Goal: Information Seeking & Learning: Learn about a topic

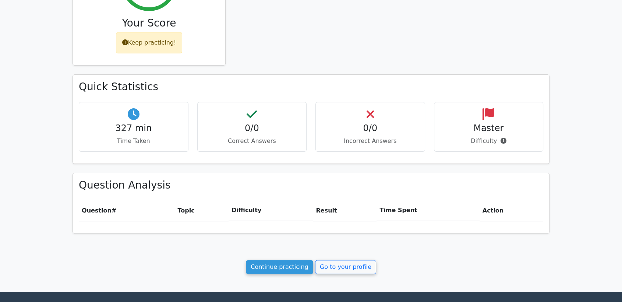
scroll to position [163, 0]
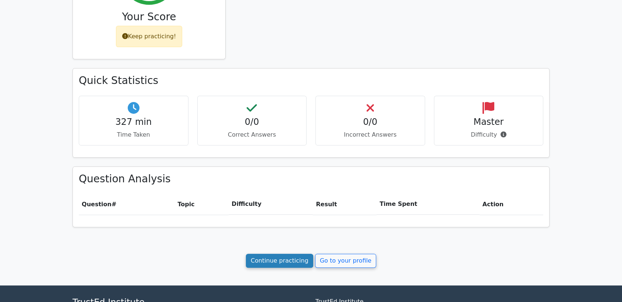
click at [274, 256] on link "Continue practicing" at bounding box center [279, 261] width 67 height 14
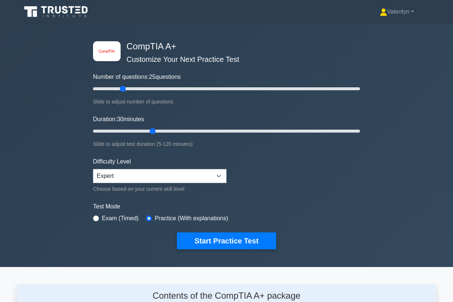
click at [75, 101] on div "image/svg+xml CompTIA A+ Customize Your Next Practice Test Number of questions:…" at bounding box center [226, 145] width 453 height 243
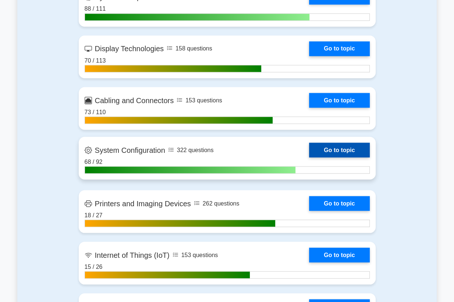
click at [309, 152] on link "Go to topic" at bounding box center [339, 149] width 60 height 15
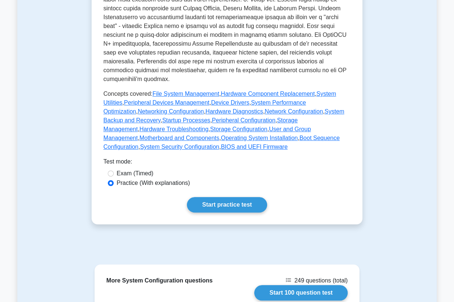
scroll to position [286, 0]
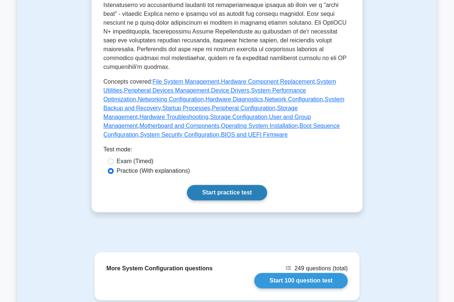
click at [240, 195] on link "Start practice test" at bounding box center [227, 192] width 80 height 15
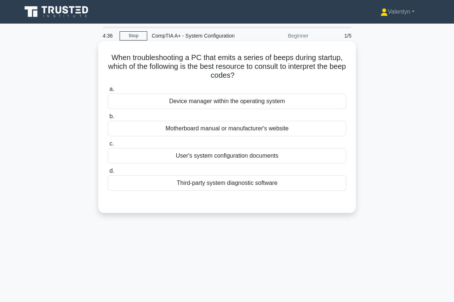
click at [254, 129] on div "Motherboard manual or manufacturer's website" at bounding box center [227, 128] width 238 height 15
click at [108, 119] on input "b. Motherboard manual or manufacturer's website" at bounding box center [108, 116] width 0 height 5
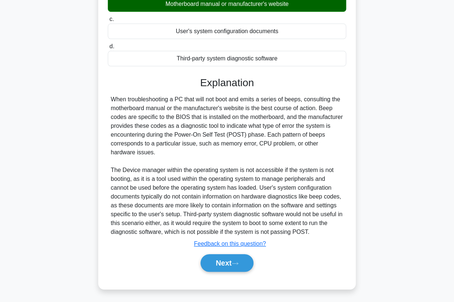
scroll to position [125, 0]
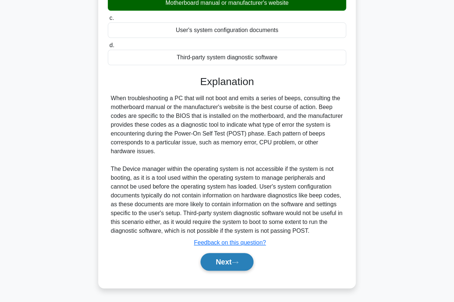
click at [231, 266] on button "Next" at bounding box center [227, 262] width 53 height 18
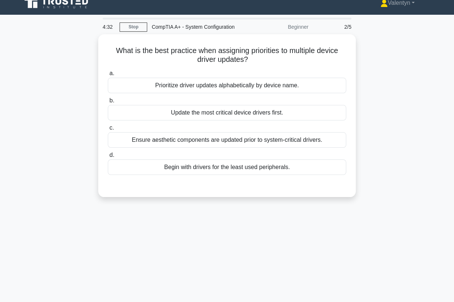
scroll to position [0, 0]
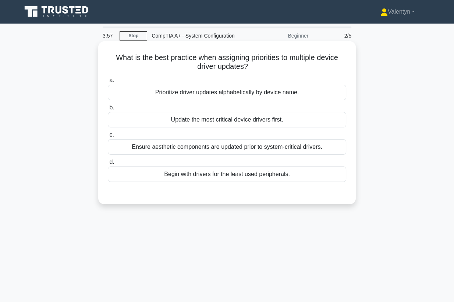
click at [230, 176] on div "Begin with drivers for the least used peripherals." at bounding box center [227, 173] width 238 height 15
click at [108, 164] on input "d. Begin with drivers for the least used peripherals." at bounding box center [108, 162] width 0 height 5
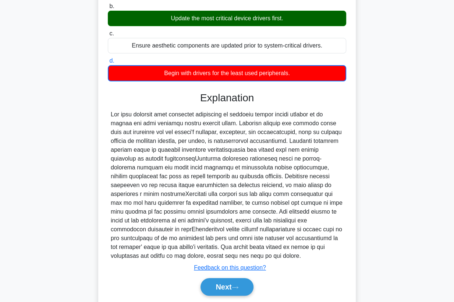
scroll to position [117, 0]
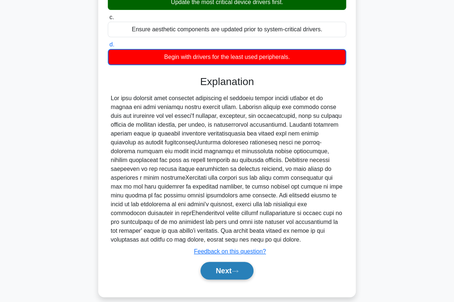
click at [242, 262] on button "Next" at bounding box center [227, 271] width 53 height 18
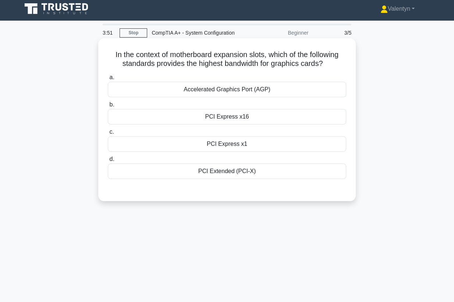
scroll to position [0, 0]
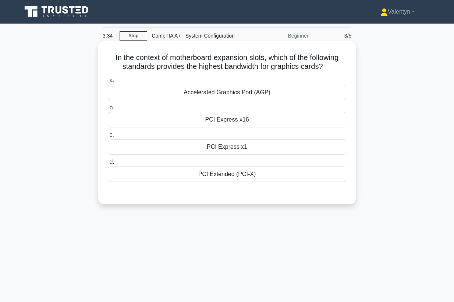
click at [242, 173] on div "PCI Extended (PCI-X)" at bounding box center [227, 173] width 238 height 15
click at [108, 164] on input "d. PCI Extended (PCI-X)" at bounding box center [108, 162] width 0 height 5
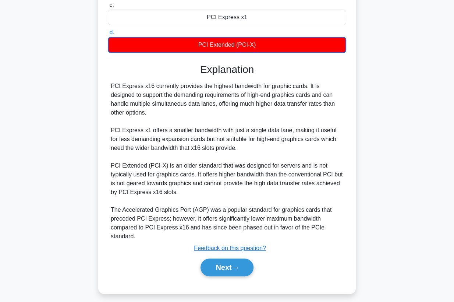
scroll to position [135, 0]
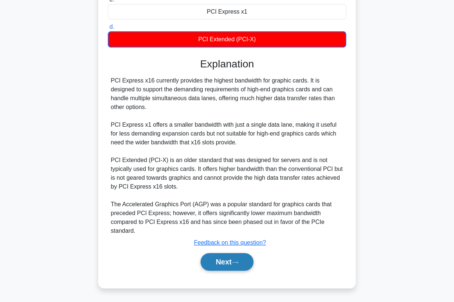
click at [234, 261] on button "Next" at bounding box center [227, 262] width 53 height 18
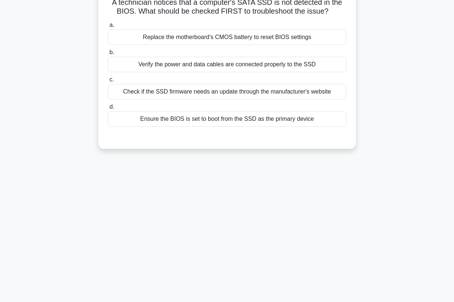
scroll to position [0, 0]
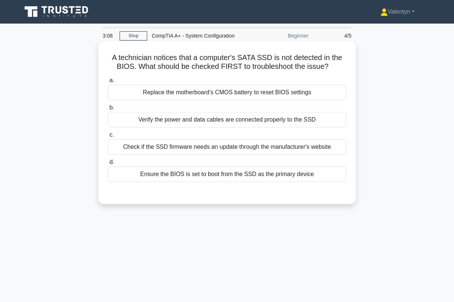
click at [234, 119] on div "Verify the power and data cables are connected properly to the SSD" at bounding box center [227, 119] width 238 height 15
click at [108, 110] on input "b. Verify the power and data cables are connected properly to the SSD" at bounding box center [108, 107] width 0 height 5
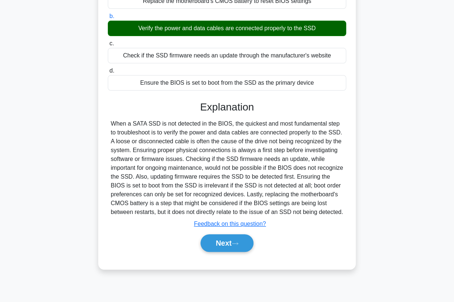
scroll to position [96, 0]
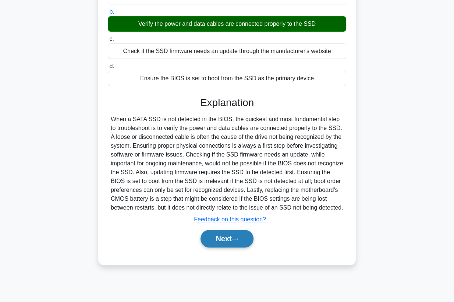
click at [229, 247] on button "Next" at bounding box center [227, 239] width 53 height 18
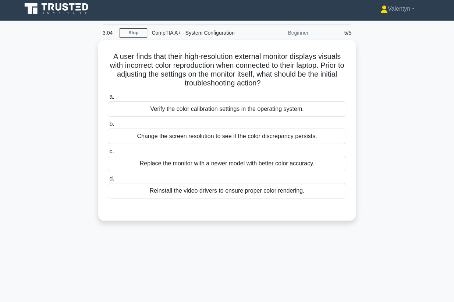
scroll to position [0, 0]
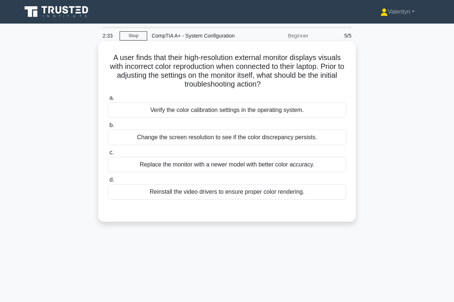
click at [215, 136] on div "Change the screen resolution to see if the color discrepancy persists." at bounding box center [227, 137] width 238 height 15
click at [108, 128] on input "b. Change the screen resolution to see if the color discrepancy persists." at bounding box center [108, 125] width 0 height 5
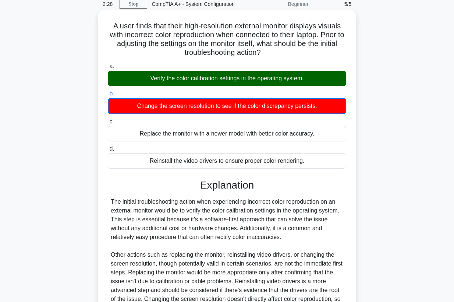
scroll to position [109, 0]
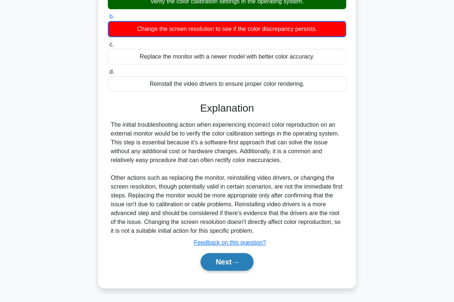
click at [226, 260] on button "Next" at bounding box center [227, 262] width 53 height 18
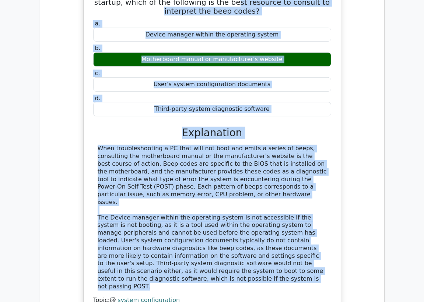
scroll to position [387, 0]
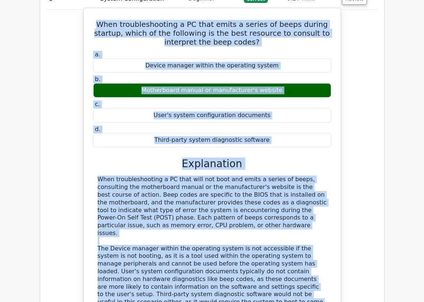
drag, startPoint x: 324, startPoint y: 190, endPoint x: 88, endPoint y: 24, distance: 287.9
click at [88, 24] on div "When troubleshooting a PC that emits a series of beeps during startup, which of…" at bounding box center [211, 179] width 251 height 337
copy div "When troubleshooting a PC that emits a series of beeps during startup, which of…"
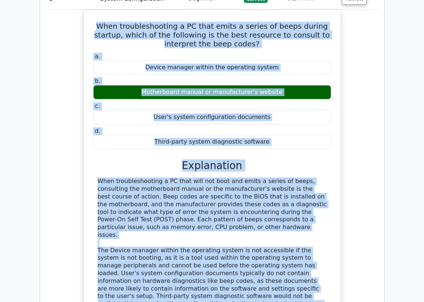
click at [69, 30] on div "When troubleshooting a PC that emits a series of beeps during startup, which of…" at bounding box center [212, 186] width 332 height 353
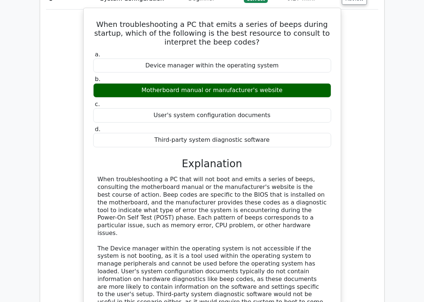
scroll to position [305, 0]
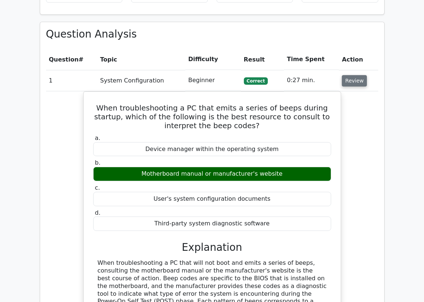
click at [356, 84] on button "Review" at bounding box center [353, 80] width 25 height 11
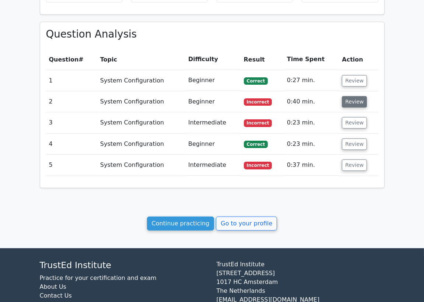
click at [357, 104] on button "Review" at bounding box center [353, 101] width 25 height 11
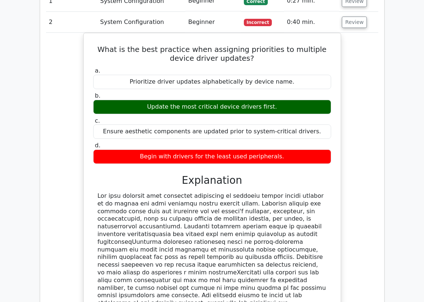
scroll to position [370, 0]
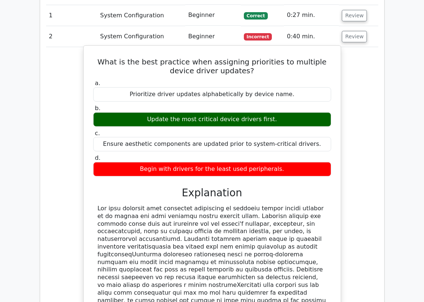
drag, startPoint x: 216, startPoint y: 233, endPoint x: 92, endPoint y: 59, distance: 213.9
click at [92, 59] on div "What is the best practice when assigning priorities to multiple device driver u…" at bounding box center [211, 217] width 251 height 336
copy div "What is the best practice when assigning priorities to multiple device driver u…"
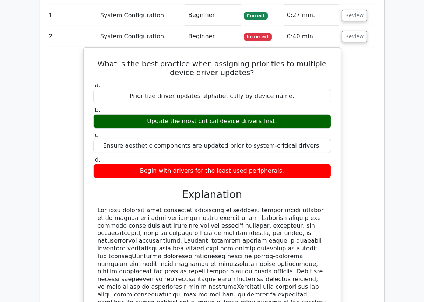
click at [62, 135] on div "What is the best practice when assigning priorities to multiple device driver u…" at bounding box center [212, 222] width 332 height 351
drag, startPoint x: 160, startPoint y: 34, endPoint x: 167, endPoint y: 35, distance: 6.4
click at [160, 34] on td "System Configuration" at bounding box center [141, 36] width 88 height 21
click at [344, 38] on button "Review" at bounding box center [353, 36] width 25 height 11
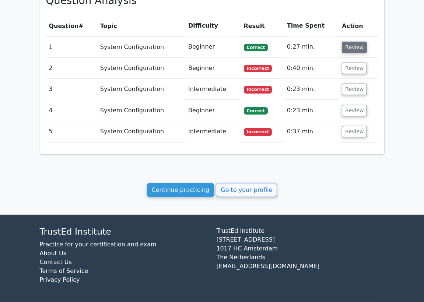
scroll to position [338, 0]
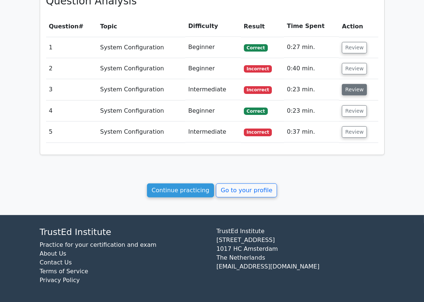
click at [348, 87] on button "Review" at bounding box center [353, 89] width 25 height 11
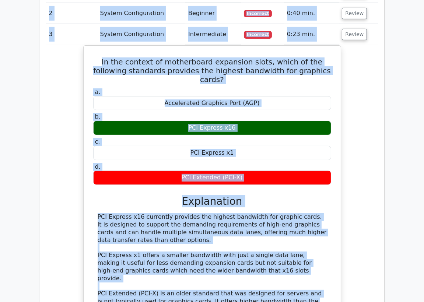
scroll to position [392, 0]
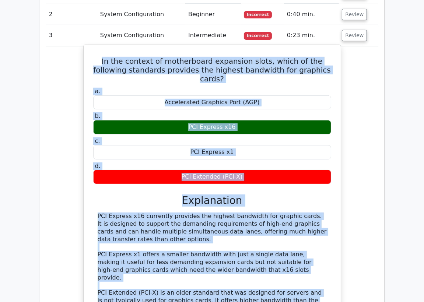
drag, startPoint x: 127, startPoint y: 270, endPoint x: 94, endPoint y: 57, distance: 216.2
click at [94, 57] on div "In the context of motherboard expansion slots, which of the following standards…" at bounding box center [211, 216] width 251 height 337
copy div "In the context of motherboard expansion slots, which of the following standards…"
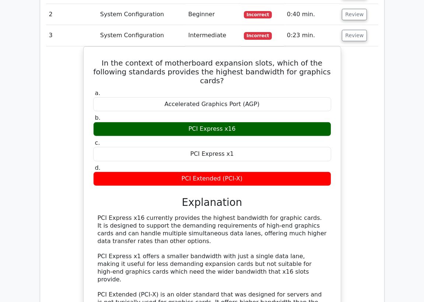
drag, startPoint x: 74, startPoint y: 43, endPoint x: 159, endPoint y: 29, distance: 86.1
click at [74, 42] on td "3" at bounding box center [71, 35] width 51 height 21
drag, startPoint x: 361, startPoint y: 35, endPoint x: 356, endPoint y: 43, distance: 8.9
click at [360, 35] on button "Review" at bounding box center [353, 35] width 25 height 11
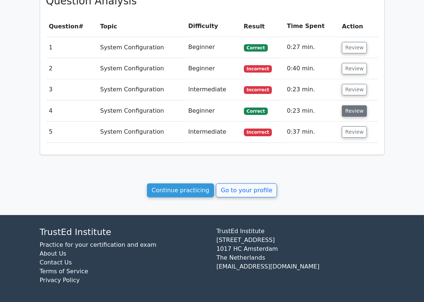
click at [351, 111] on button "Review" at bounding box center [353, 110] width 25 height 11
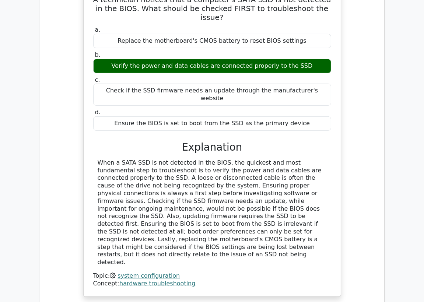
scroll to position [461, 0]
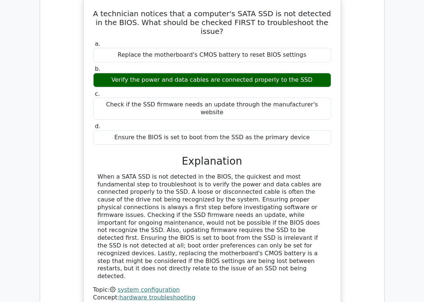
drag, startPoint x: 180, startPoint y: 245, endPoint x: 89, endPoint y: 15, distance: 247.4
click at [89, 15] on div "A technician notices that a computer's SATA SSD is not detected in the BIOS. Wh…" at bounding box center [211, 153] width 251 height 307
copy div "A technician notices that a computer's SATA SSD is not detected in the BIOS. Wh…"
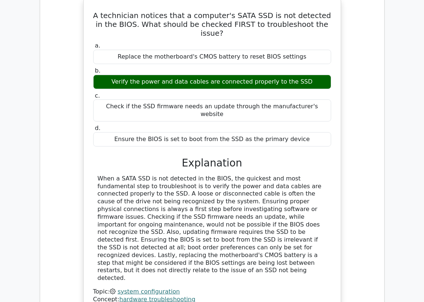
click at [72, 131] on div "A technician notices that a computer's SATA SSD is not detected in the BIOS. Wh…" at bounding box center [212, 160] width 332 height 322
click at [70, 49] on div "A technician notices that a computer's SATA SSD is not detected in the BIOS. Wh…" at bounding box center [212, 160] width 332 height 322
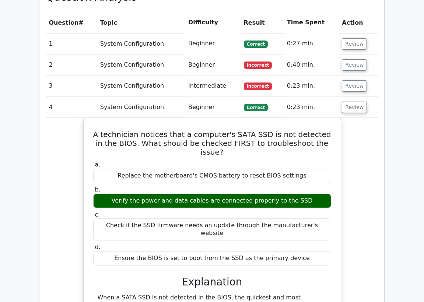
scroll to position [338, 0]
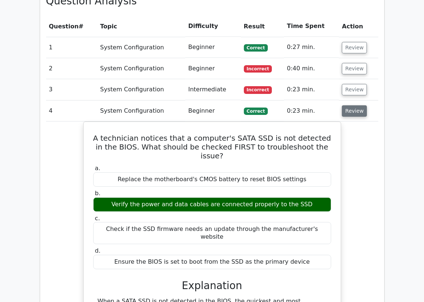
click at [356, 113] on button "Review" at bounding box center [353, 110] width 25 height 11
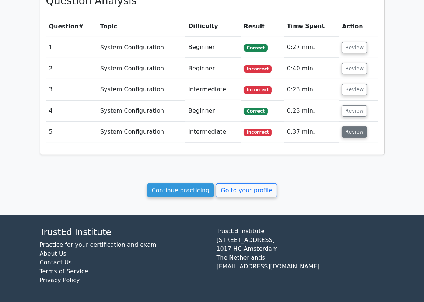
click at [354, 132] on button "Review" at bounding box center [353, 131] width 25 height 11
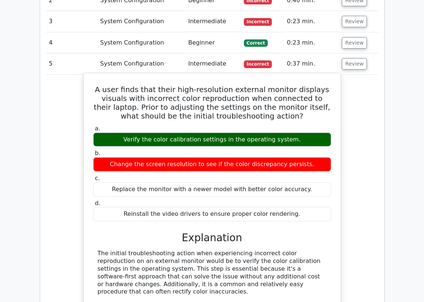
scroll to position [420, 0]
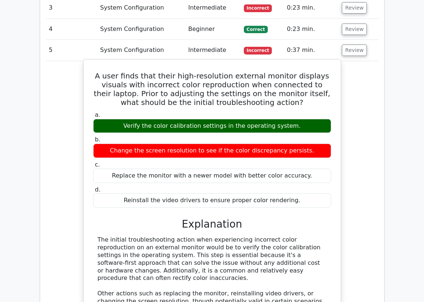
drag, startPoint x: 291, startPoint y: 124, endPoint x: 131, endPoint y: 121, distance: 159.3
click at [131, 121] on div "Verify the color calibration settings in the operating system." at bounding box center [212, 126] width 238 height 14
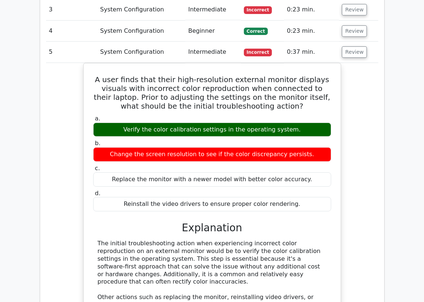
click at [127, 111] on div at bounding box center [127, 111] width 0 height 0
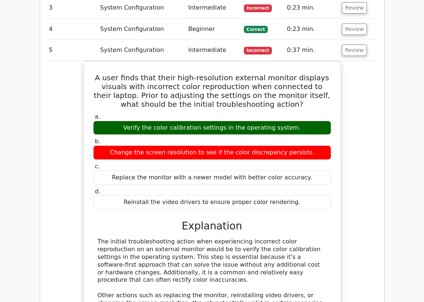
click at [349, 188] on div "A user finds that their high-resolution external monitor displays visuals with …" at bounding box center [212, 226] width 332 height 331
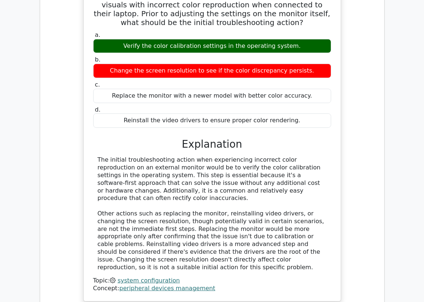
scroll to position [461, 0]
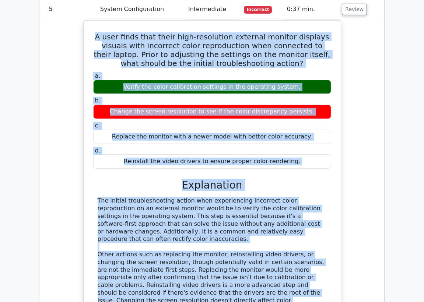
drag, startPoint x: 261, startPoint y: 290, endPoint x: 82, endPoint y: 34, distance: 312.3
click at [82, 34] on div "A user finds that their high-resolution external monitor displays visuals with …" at bounding box center [212, 185] width 332 height 331
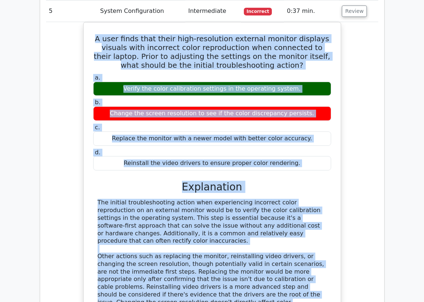
copy div "A user finds that their high-resolution external monitor displays visuals with …"
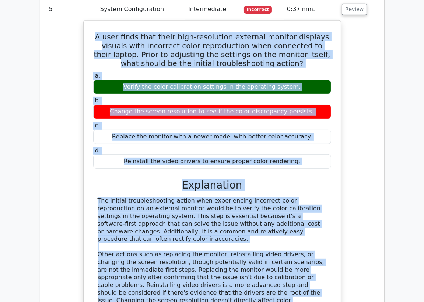
click at [65, 60] on div "A user finds that their high-resolution external monitor displays visuals with …" at bounding box center [212, 185] width 332 height 331
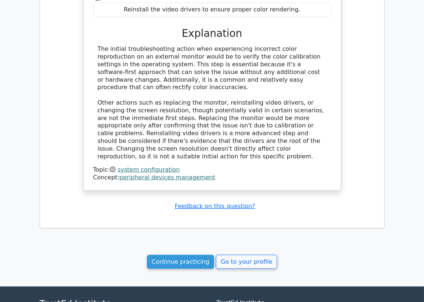
scroll to position [635, 0]
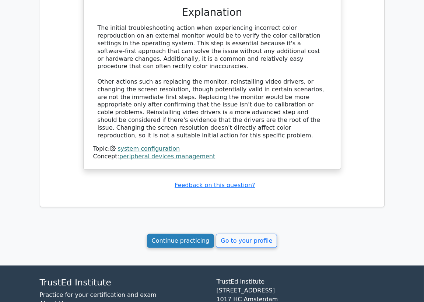
click at [179, 234] on link "Continue practicing" at bounding box center [180, 241] width 67 height 14
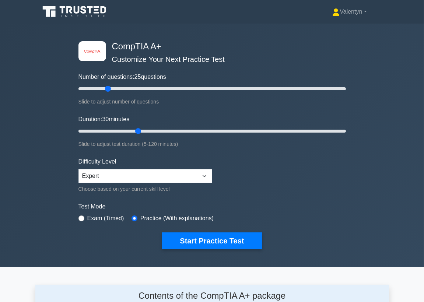
scroll to position [982, 0]
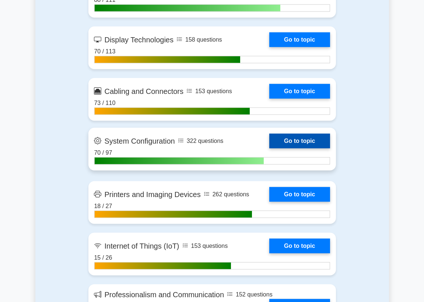
click at [291, 146] on link "Go to topic" at bounding box center [299, 141] width 60 height 15
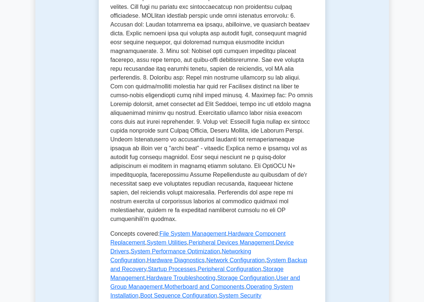
scroll to position [368, 0]
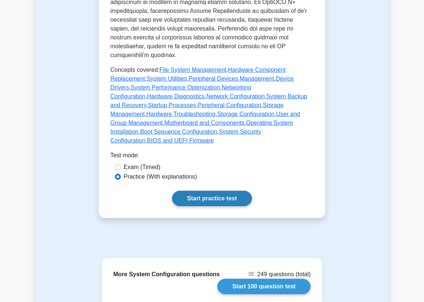
click at [212, 191] on link "Start practice test" at bounding box center [212, 198] width 80 height 15
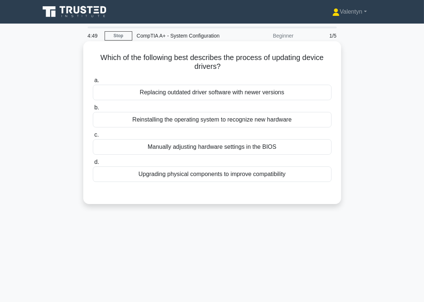
click at [277, 93] on div "Replacing outdated driver software with newer versions" at bounding box center [212, 92] width 238 height 15
click at [93, 83] on input "a. Replacing outdated driver software with newer versions" at bounding box center [93, 80] width 0 height 5
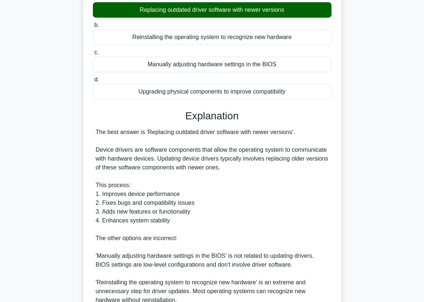
scroll to position [163, 0]
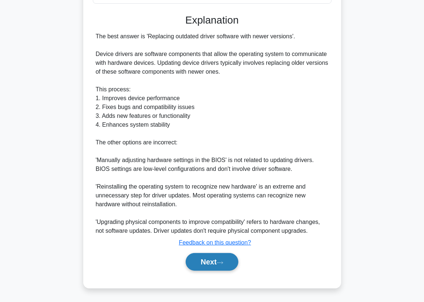
click at [199, 267] on button "Next" at bounding box center [211, 262] width 53 height 18
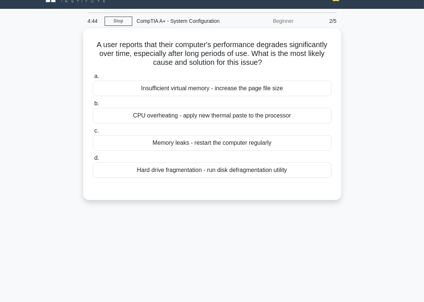
scroll to position [14, 0]
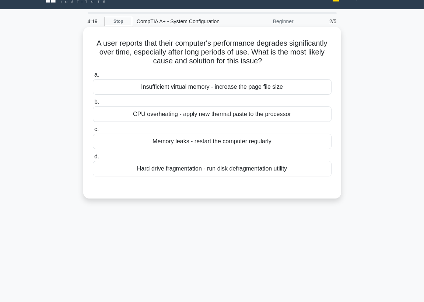
click at [230, 139] on div "Memory leaks - restart the computer regularly" at bounding box center [212, 141] width 238 height 15
click at [93, 132] on input "c. Memory leaks - restart the computer regularly" at bounding box center [93, 129] width 0 height 5
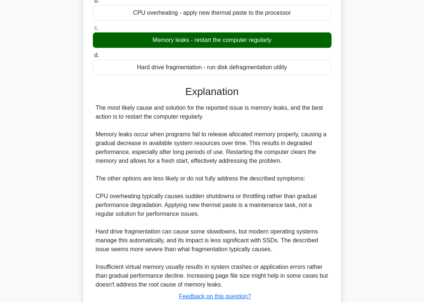
scroll to position [137, 0]
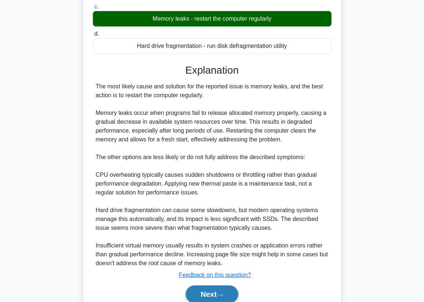
click at [202, 294] on button "Next" at bounding box center [211, 294] width 53 height 18
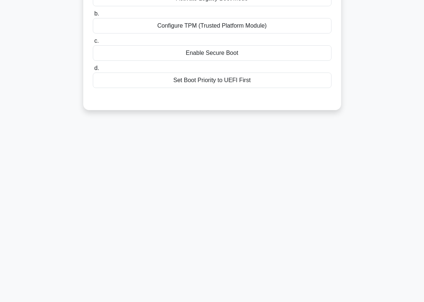
scroll to position [0, 0]
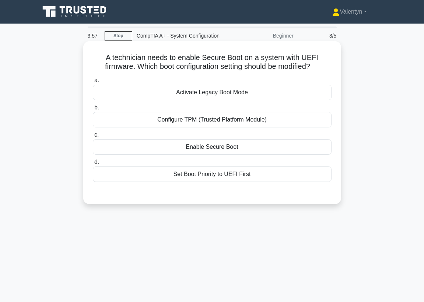
click at [226, 145] on div "Enable Secure Boot" at bounding box center [212, 146] width 238 height 15
click at [93, 137] on input "c. Enable Secure Boot" at bounding box center [93, 134] width 0 height 5
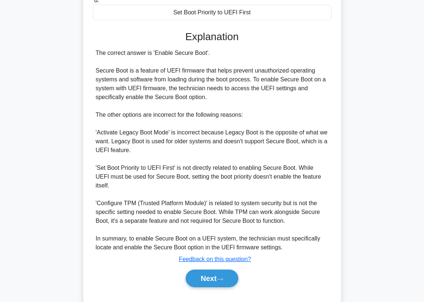
scroll to position [163, 0]
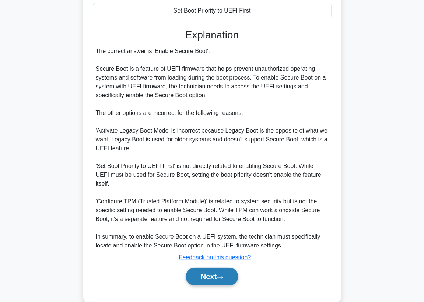
click at [214, 268] on button "Next" at bounding box center [211, 277] width 53 height 18
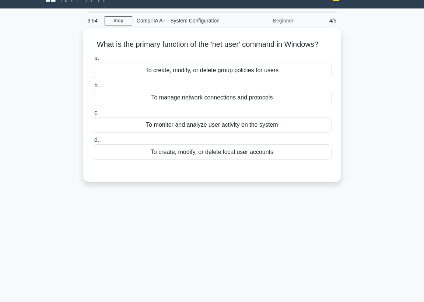
scroll to position [14, 0]
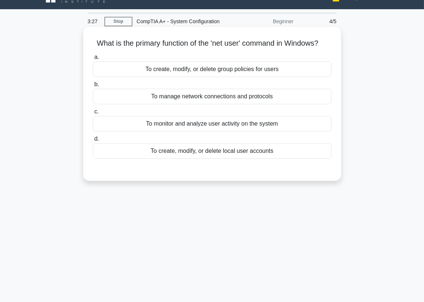
click at [243, 76] on div "To create, modify, or delete group policies for users" at bounding box center [212, 68] width 238 height 15
click at [93, 60] on input "a. To create, modify, or delete group policies for users" at bounding box center [93, 57] width 0 height 5
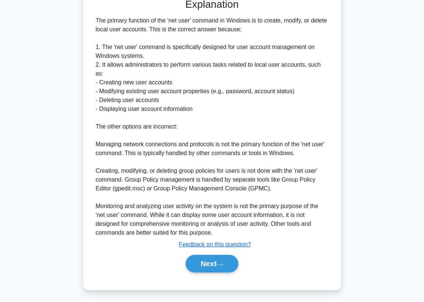
scroll to position [188, 0]
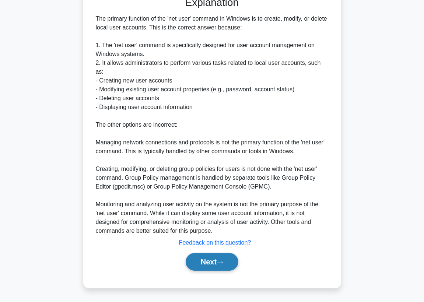
click at [200, 263] on button "Next" at bounding box center [211, 262] width 53 height 18
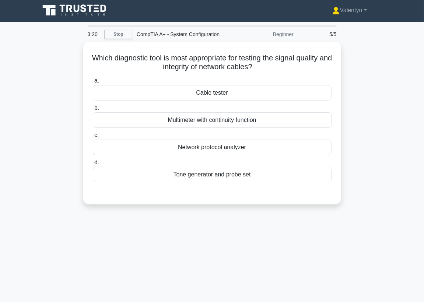
scroll to position [0, 0]
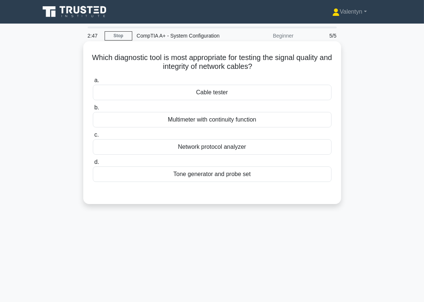
click at [219, 97] on div "Cable tester" at bounding box center [212, 92] width 238 height 15
click at [93, 83] on input "a. Cable tester" at bounding box center [93, 80] width 0 height 5
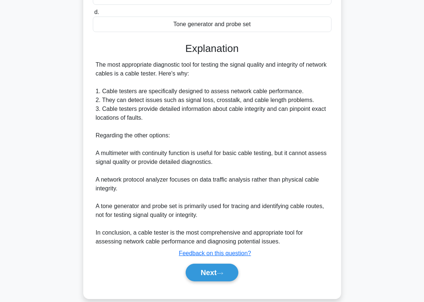
scroll to position [160, 0]
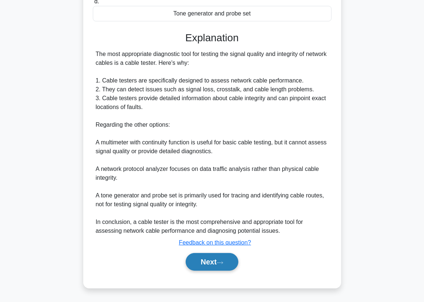
click at [205, 259] on button "Next" at bounding box center [211, 262] width 53 height 18
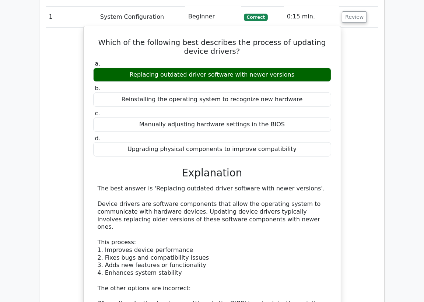
scroll to position [368, 0]
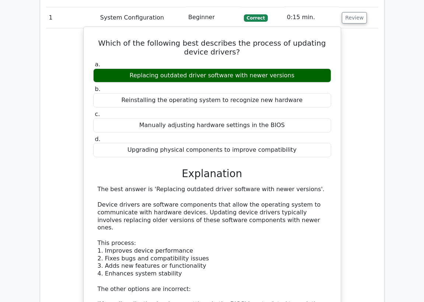
drag, startPoint x: 189, startPoint y: 75, endPoint x: 165, endPoint y: 76, distance: 24.3
click at [165, 76] on div "Replacing outdated driver software with newer versions" at bounding box center [212, 75] width 238 height 14
copy div "outdated"
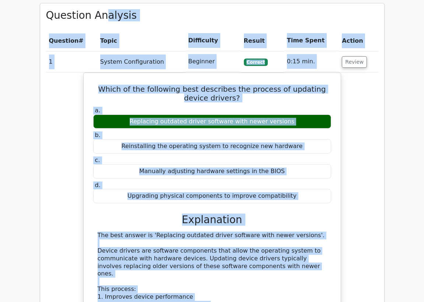
scroll to position [314, 0]
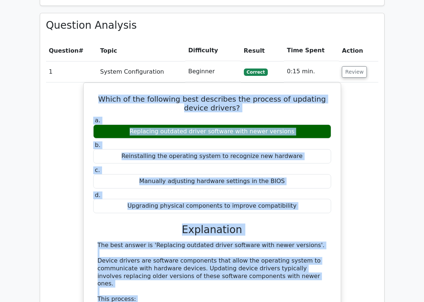
drag, startPoint x: 260, startPoint y: 220, endPoint x: 82, endPoint y: 92, distance: 219.1
click at [82, 92] on div "Which of the following best describes the process of updating device drivers? a…" at bounding box center [212, 280] width 332 height 397
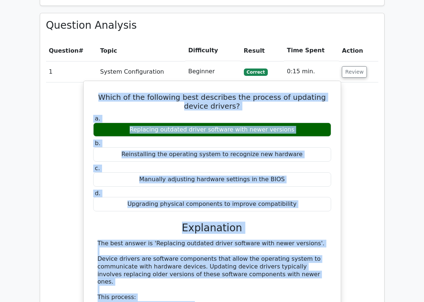
copy div "Which of the following best describes the process of updating device drivers? a…"
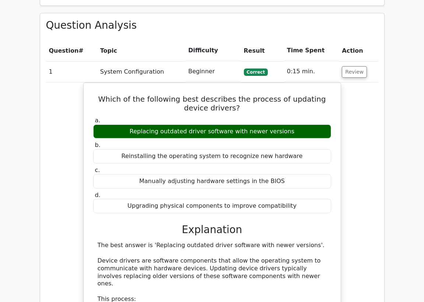
click at [148, 30] on h3 "Question Analysis" at bounding box center [212, 25] width 332 height 12
click at [353, 72] on button "Review" at bounding box center [353, 71] width 25 height 11
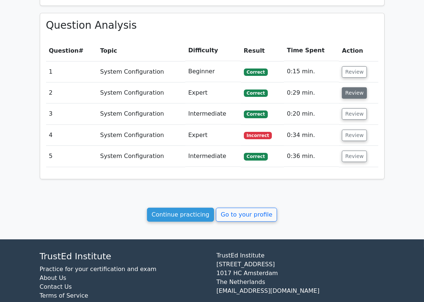
click at [354, 92] on button "Review" at bounding box center [353, 92] width 25 height 11
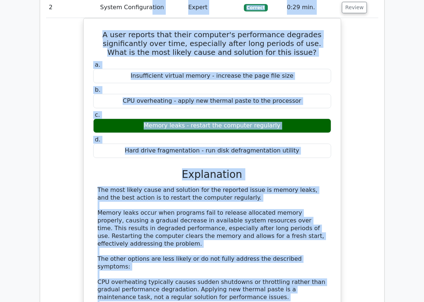
scroll to position [387, 0]
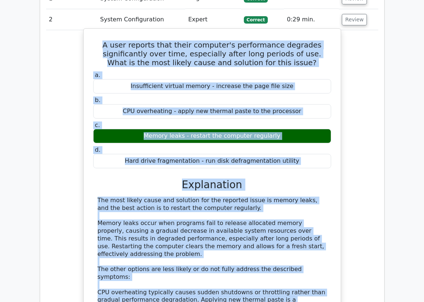
drag, startPoint x: 240, startPoint y: 263, endPoint x: 106, endPoint y: 41, distance: 259.6
click at [106, 41] on div "A user reports that their computer's performance degrades significantly over ti…" at bounding box center [211, 223] width 251 height 383
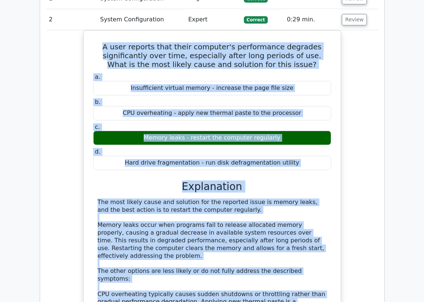
copy div "A user reports that their computer's performance degrades significantly over ti…"
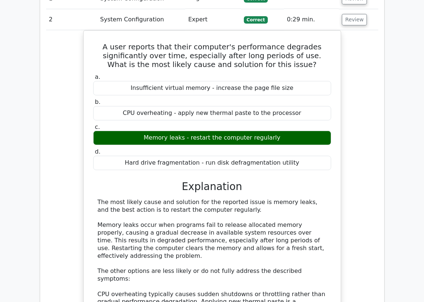
click at [188, 20] on td "Expert" at bounding box center [213, 19] width 56 height 21
drag, startPoint x: 355, startPoint y: 19, endPoint x: 353, endPoint y: 24, distance: 5.6
click at [355, 20] on button "Review" at bounding box center [353, 19] width 25 height 11
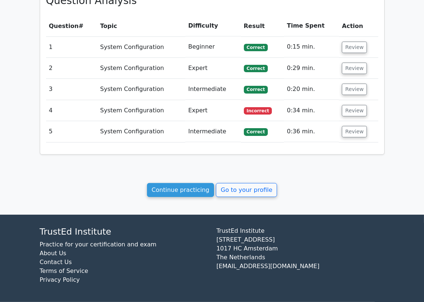
scroll to position [338, 0]
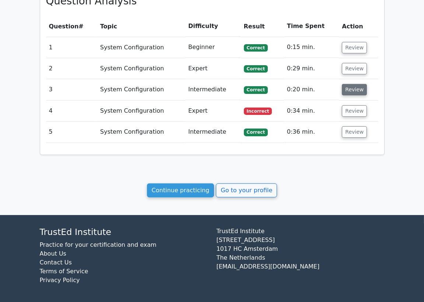
click at [349, 92] on button "Review" at bounding box center [353, 89] width 25 height 11
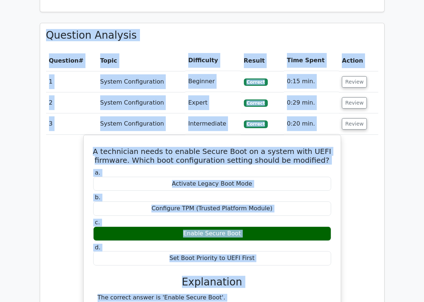
scroll to position [258, 0]
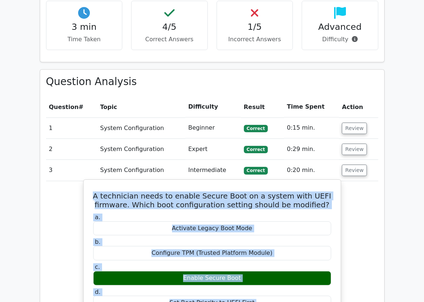
drag, startPoint x: 291, startPoint y: 218, endPoint x: 102, endPoint y: 196, distance: 190.4
copy div "A technician needs to enable Secure Boot on a system with UEFI firmware. Which …"
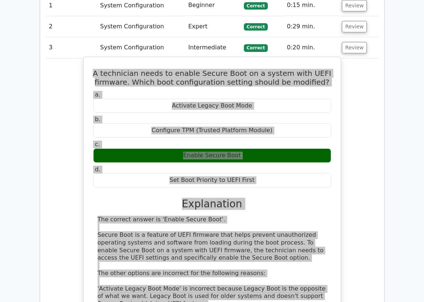
scroll to position [421, 0]
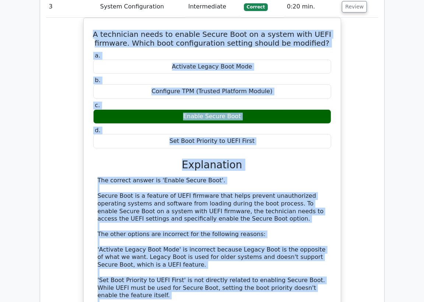
click at [77, 199] on div "A technician needs to enable Secure Boot on a system with UEFI firmware. Which …" at bounding box center [212, 213] width 332 height 390
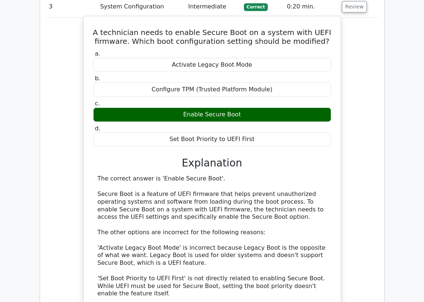
scroll to position [462, 0]
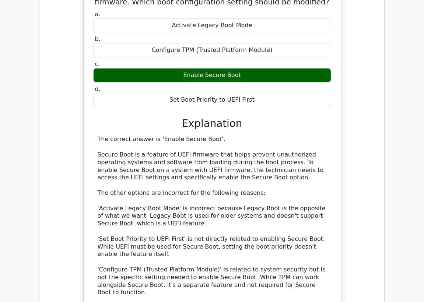
click at [52, 43] on div "A technician needs to enable Secure Boot on a system with UEFI firmware. Which …" at bounding box center [212, 171] width 332 height 390
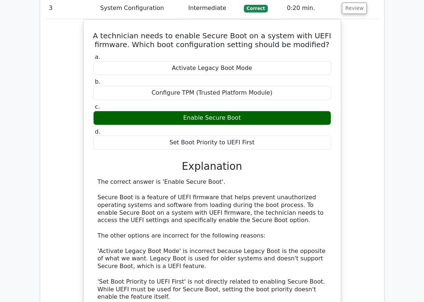
scroll to position [380, 0]
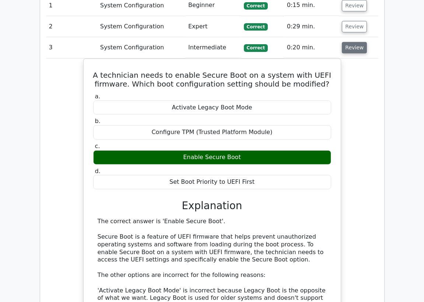
click at [355, 50] on button "Review" at bounding box center [353, 47] width 25 height 11
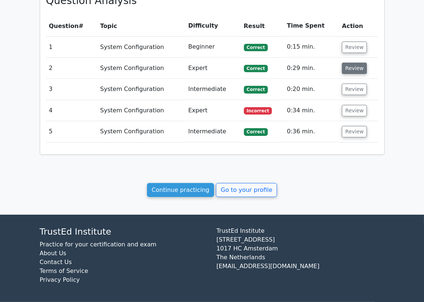
scroll to position [338, 0]
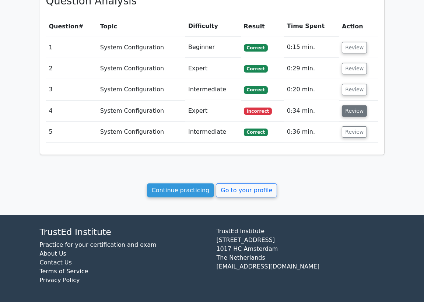
click at [351, 108] on button "Review" at bounding box center [353, 110] width 25 height 11
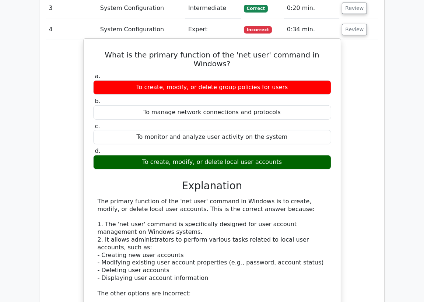
scroll to position [420, 0]
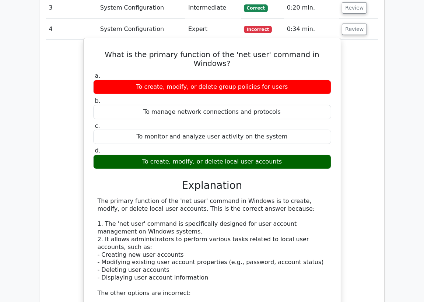
click at [254, 233] on div "The primary function of the 'net user' command in Windows is to create, modify,…" at bounding box center [212, 300] width 229 height 207
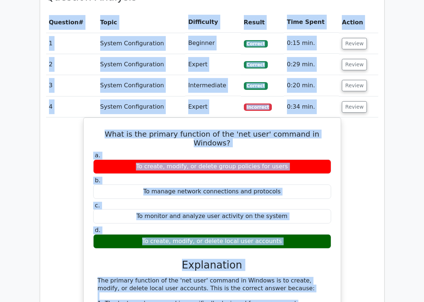
scroll to position [312, 0]
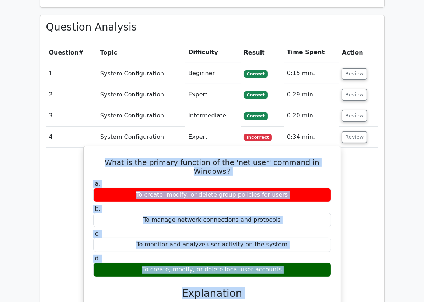
drag, startPoint x: 218, startPoint y: 251, endPoint x: 94, endPoint y: 163, distance: 152.2
copy div "What is the primary function of the 'net user' command in Windows? a. To create…"
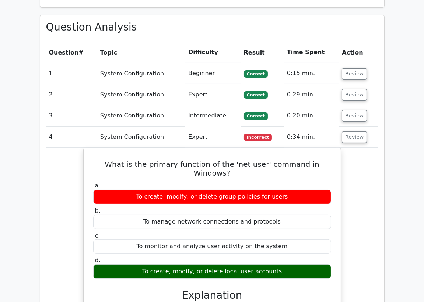
click at [103, 141] on td "System Configuration" at bounding box center [141, 137] width 88 height 21
click at [347, 139] on button "Review" at bounding box center [353, 136] width 25 height 11
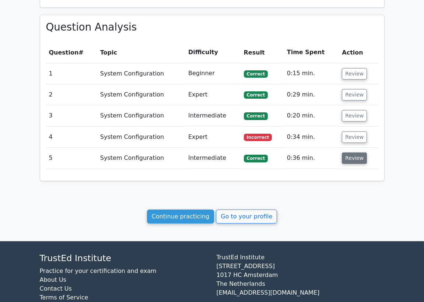
click at [348, 159] on button "Review" at bounding box center [353, 157] width 25 height 11
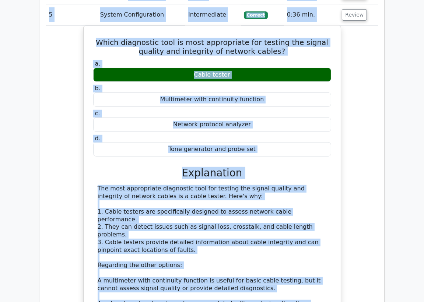
scroll to position [433, 0]
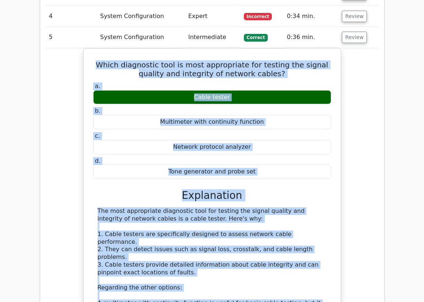
drag, startPoint x: 282, startPoint y: 236, endPoint x: 78, endPoint y: 64, distance: 266.6
click at [78, 64] on div "Which diagnostic tool is most appropriate for testing the signal quality and in…" at bounding box center [212, 235] width 332 height 375
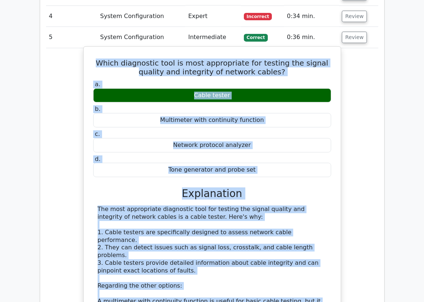
copy div "Which diagnostic tool is most appropriate for testing the signal quality and in…"
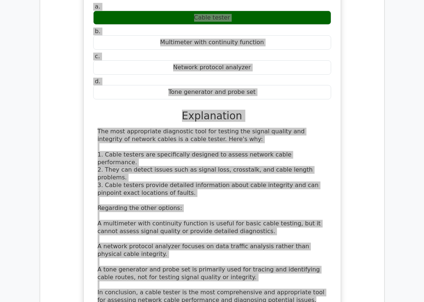
scroll to position [514, 0]
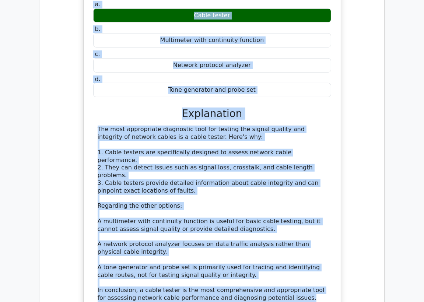
click at [73, 128] on div "Which diagnostic tool is most appropriate for testing the signal quality and in…" at bounding box center [212, 154] width 332 height 375
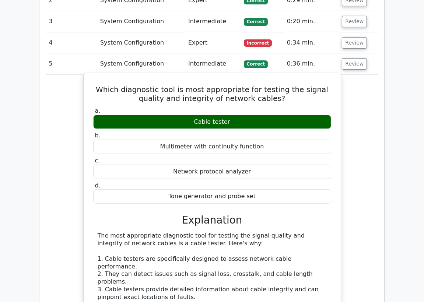
scroll to position [392, 0]
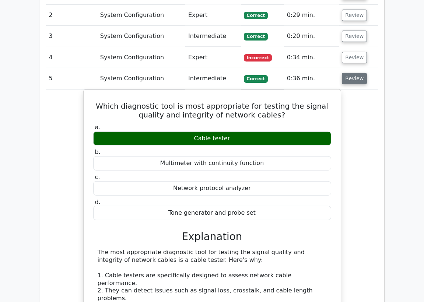
click at [354, 80] on button "Review" at bounding box center [353, 78] width 25 height 11
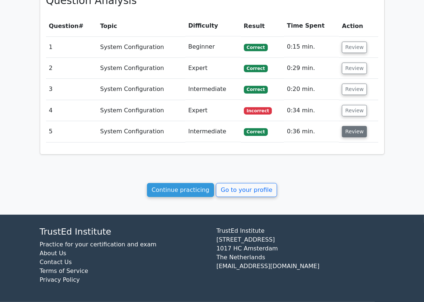
scroll to position [338, 0]
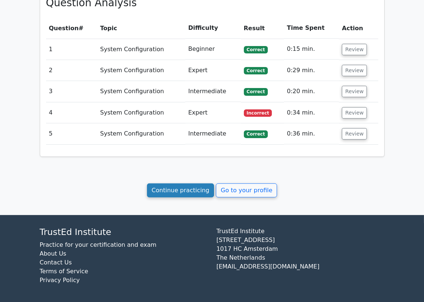
click at [185, 187] on link "Continue practicing" at bounding box center [180, 190] width 67 height 14
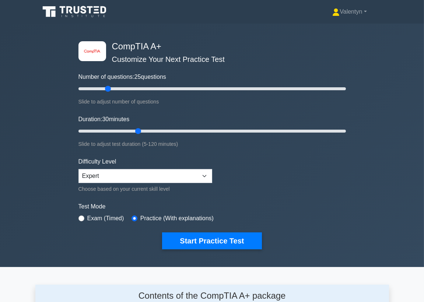
scroll to position [982, 0]
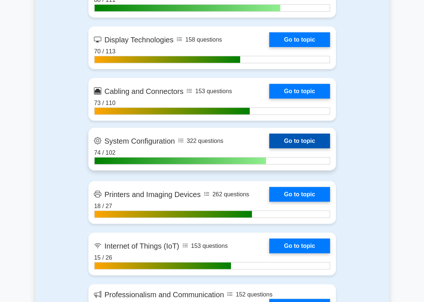
click at [285, 148] on link "Go to topic" at bounding box center [299, 141] width 60 height 15
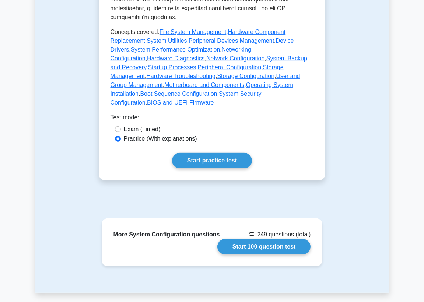
scroll to position [409, 0]
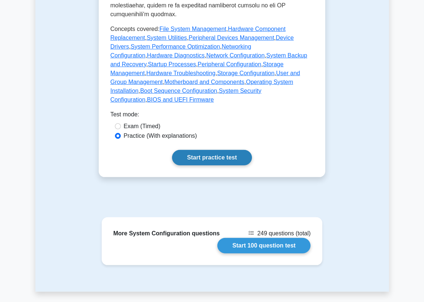
click at [204, 150] on link "Start practice test" at bounding box center [212, 157] width 80 height 15
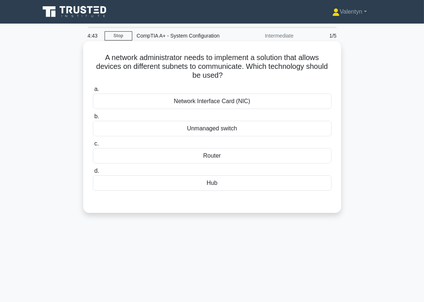
click at [218, 157] on div "Router" at bounding box center [212, 155] width 238 height 15
click at [93, 146] on input "c. Router" at bounding box center [93, 143] width 0 height 5
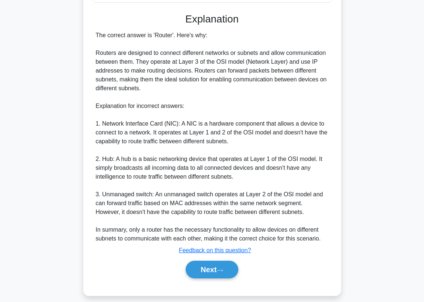
scroll to position [196, 0]
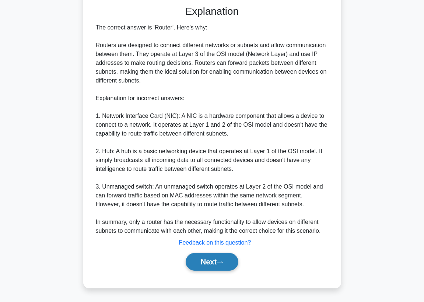
click at [204, 259] on button "Next" at bounding box center [211, 262] width 53 height 18
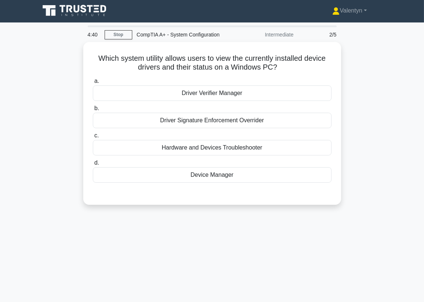
scroll to position [0, 0]
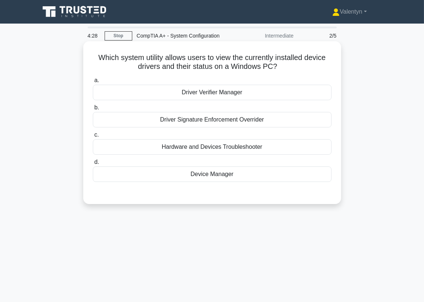
click at [221, 173] on div "Device Manager" at bounding box center [212, 173] width 238 height 15
click at [93, 164] on input "d. Device Manager" at bounding box center [93, 162] width 0 height 5
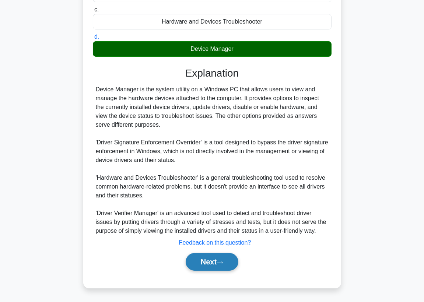
click at [214, 260] on button "Next" at bounding box center [211, 262] width 53 height 18
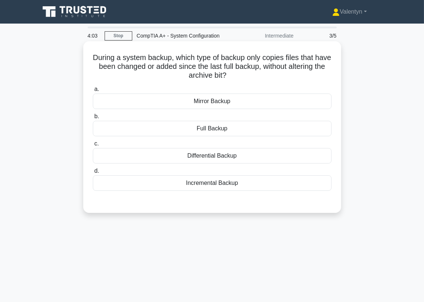
click at [212, 157] on div "Differential Backup" at bounding box center [212, 155] width 238 height 15
click at [93, 146] on input "c. Differential Backup" at bounding box center [93, 143] width 0 height 5
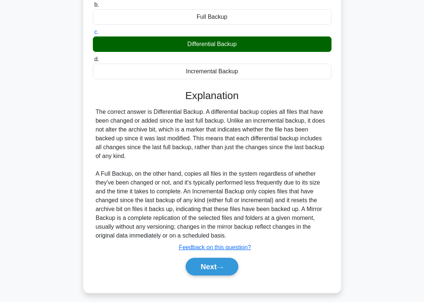
scroll to position [116, 0]
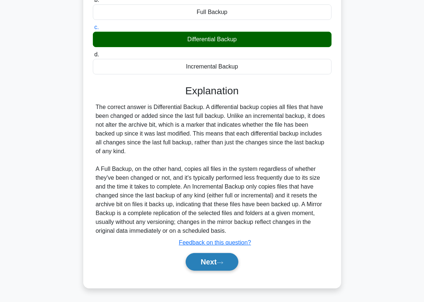
click at [206, 258] on button "Next" at bounding box center [211, 262] width 53 height 18
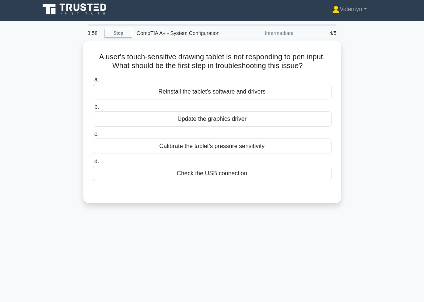
scroll to position [0, 0]
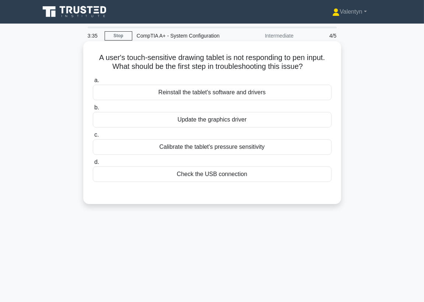
click at [233, 148] on div "Calibrate the tablet's pressure sensitivity" at bounding box center [212, 146] width 238 height 15
click at [93, 137] on input "c. Calibrate the tablet's pressure sensitivity" at bounding box center [93, 134] width 0 height 5
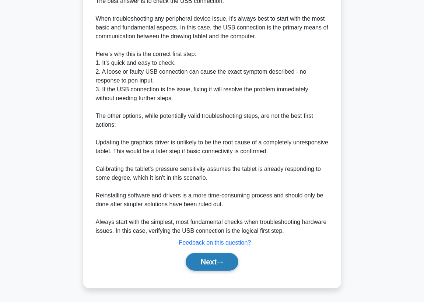
click at [205, 261] on button "Next" at bounding box center [211, 262] width 53 height 18
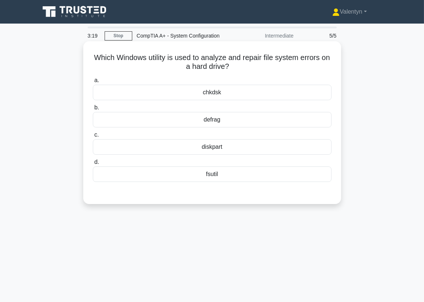
click at [207, 92] on div "chkdsk" at bounding box center [212, 92] width 238 height 15
click at [93, 83] on input "a. chkdsk" at bounding box center [93, 80] width 0 height 5
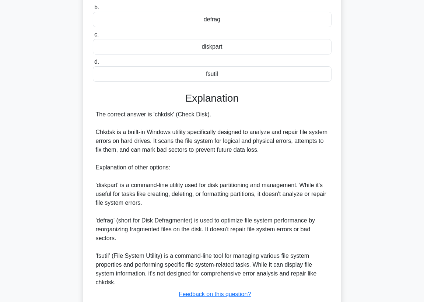
scroll to position [152, 0]
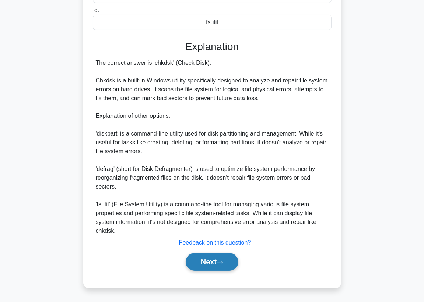
click at [209, 262] on button "Next" at bounding box center [211, 262] width 53 height 18
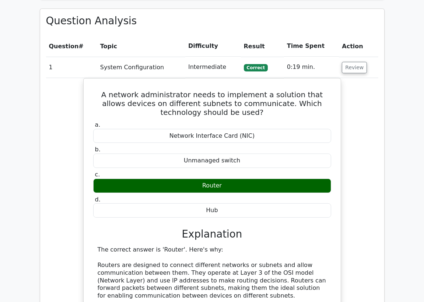
scroll to position [327, 0]
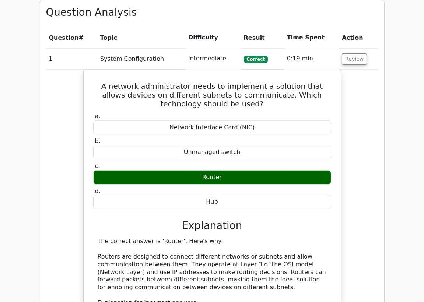
click at [64, 105] on div "A network administrator needs to implement a solution that allows devices on di…" at bounding box center [212, 277] width 332 height 414
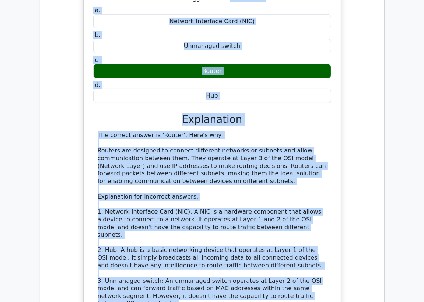
scroll to position [401, 0]
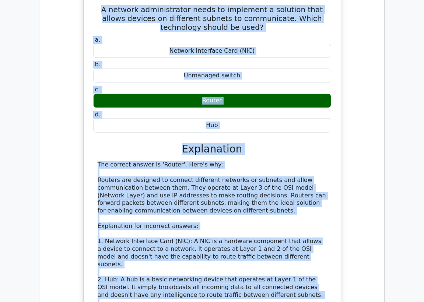
drag, startPoint x: 327, startPoint y: 213, endPoint x: 98, endPoint y: 8, distance: 307.0
click at [98, 8] on div "A network administrator needs to implement a solution that allows devices on di…" at bounding box center [211, 195] width 251 height 399
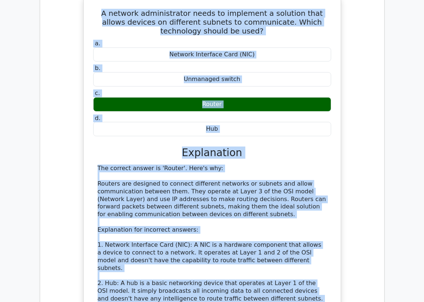
copy div "A network administrator needs to implement a solution that allows devices on di…"
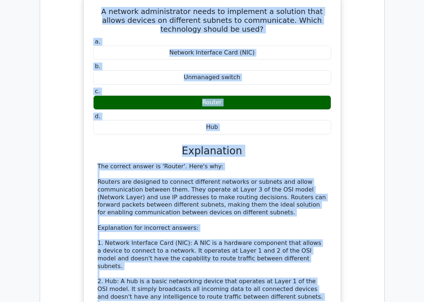
click at [68, 33] on div "A network administrator needs to implement a solution that allows devices on di…" at bounding box center [212, 202] width 332 height 414
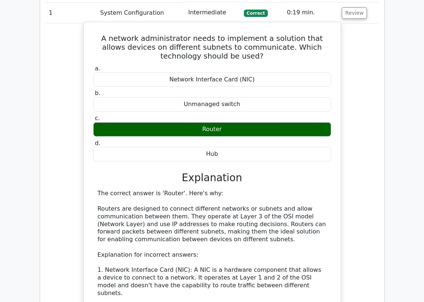
scroll to position [361, 0]
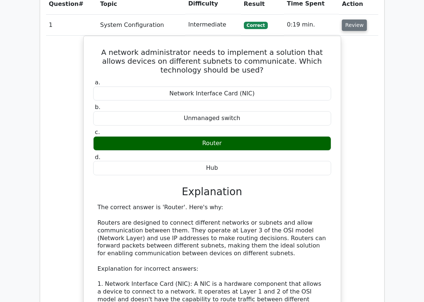
click at [356, 26] on button "Review" at bounding box center [353, 25] width 25 height 11
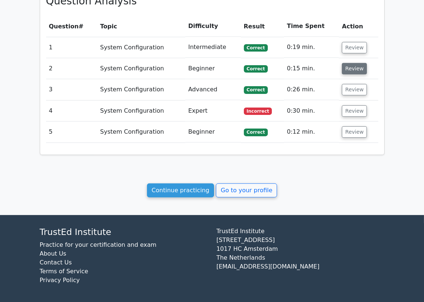
click at [351, 66] on button "Review" at bounding box center [353, 68] width 25 height 11
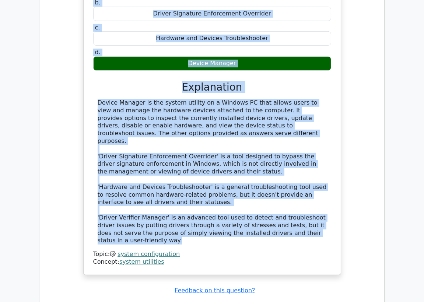
scroll to position [385, 0]
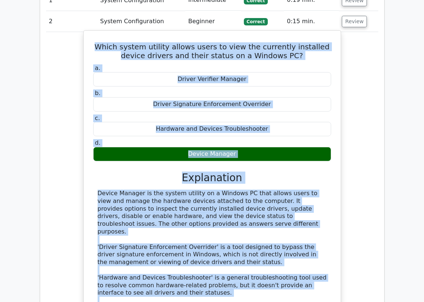
drag, startPoint x: 119, startPoint y: 166, endPoint x: 91, endPoint y: 45, distance: 125.0
click at [91, 45] on div "Which system utility allows users to view the currently installed device driver…" at bounding box center [211, 197] width 251 height 328
copy div "Which system utility allows users to view the currently installed device driver…"
click at [83, 36] on div "Which system utility allows users to view the currently installed device driver…" at bounding box center [212, 197] width 258 height 335
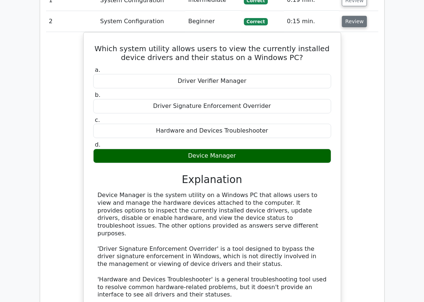
click at [351, 20] on button "Review" at bounding box center [353, 21] width 25 height 11
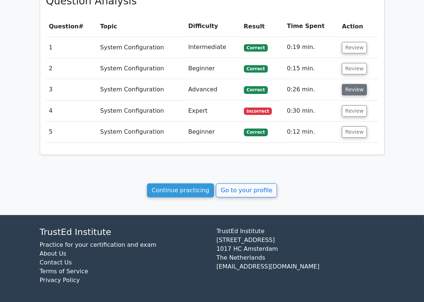
click at [351, 91] on button "Review" at bounding box center [353, 89] width 25 height 11
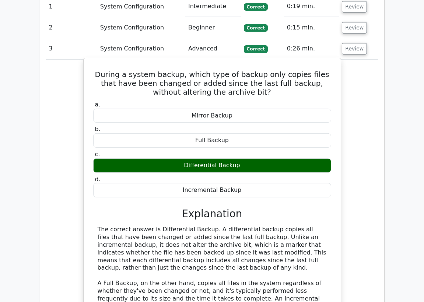
scroll to position [420, 0]
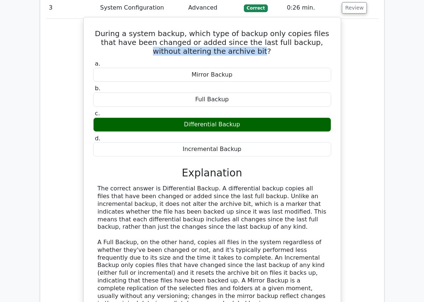
drag, startPoint x: 235, startPoint y: 51, endPoint x: 278, endPoint y: 40, distance: 44.7
click at [278, 40] on h5 "During a system backup, which type of backup only copies files that have been c…" at bounding box center [211, 42] width 239 height 26
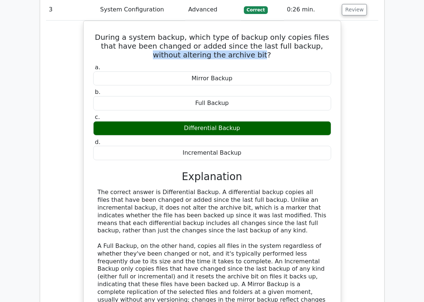
click at [273, 26] on div at bounding box center [273, 26] width 0 height 0
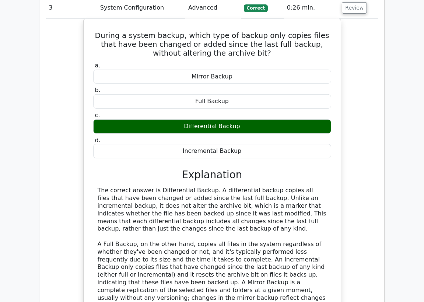
click at [353, 113] on div "During a system backup, which type of backup only copies files that have been c…" at bounding box center [212, 184] width 332 height 330
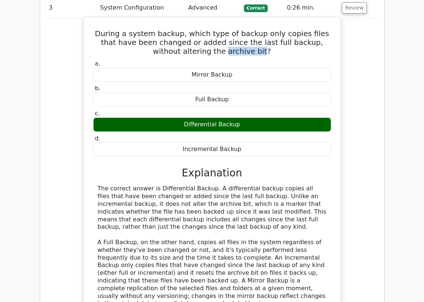
drag, startPoint x: 233, startPoint y: 50, endPoint x: 201, endPoint y: 53, distance: 32.2
click at [201, 53] on h5 "During a system backup, which type of backup only copies files that have been c…" at bounding box center [211, 42] width 239 height 26
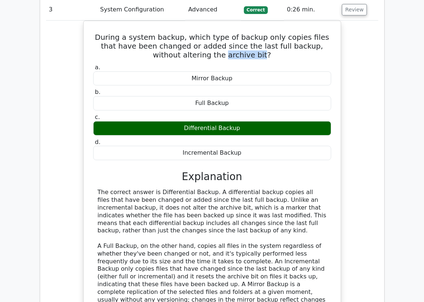
click at [196, 56] on div at bounding box center [196, 56] width 0 height 0
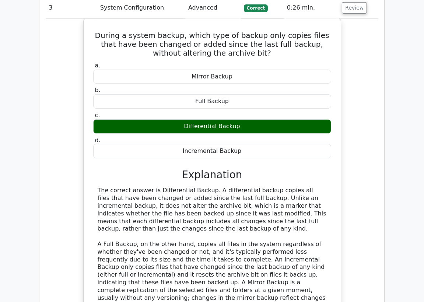
click at [373, 116] on div "During a system backup, which type of backup only copies files that have been c…" at bounding box center [212, 184] width 332 height 330
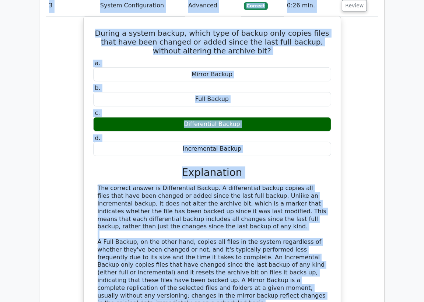
scroll to position [397, 0]
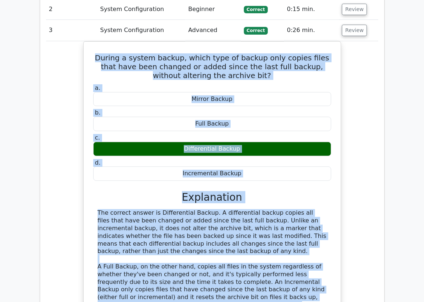
drag, startPoint x: 231, startPoint y: 254, endPoint x: 82, endPoint y: 61, distance: 243.7
click at [82, 61] on div "During a system backup, which type of backup only copies files that have been c…" at bounding box center [212, 206] width 332 height 330
copy div "During a system backup, which type of backup only copies files that have been c…"
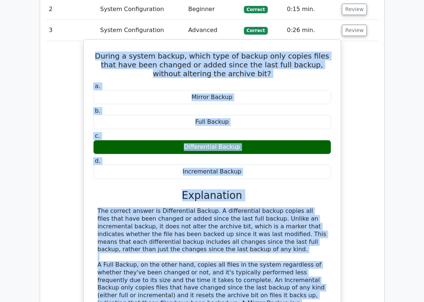
click at [103, 255] on div "The correct answer is Differential Backup. A differential backup copies all fil…" at bounding box center [212, 268] width 229 height 123
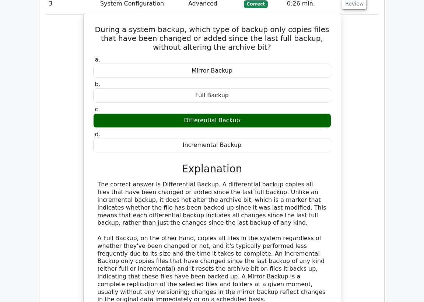
scroll to position [438, 0]
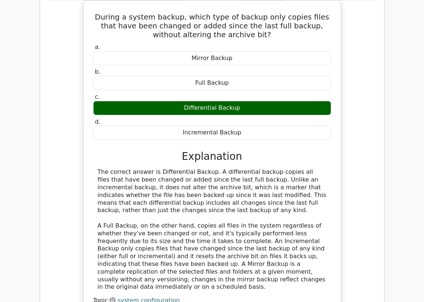
click at [67, 75] on div "During a system backup, which type of backup only copies files that have been c…" at bounding box center [212, 165] width 332 height 330
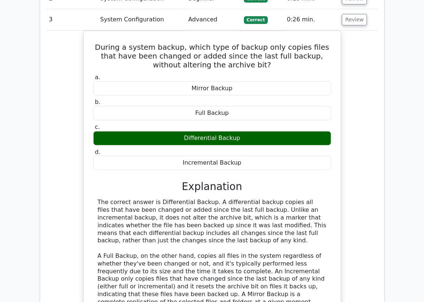
scroll to position [397, 0]
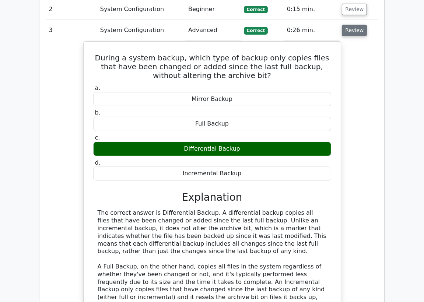
click at [355, 33] on button "Review" at bounding box center [353, 30] width 25 height 11
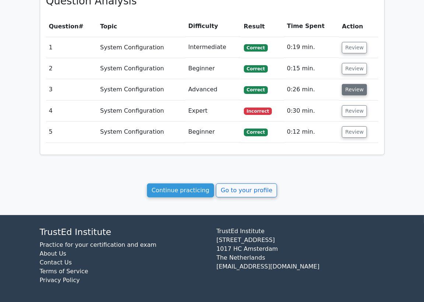
click at [350, 90] on button "Review" at bounding box center [353, 89] width 25 height 11
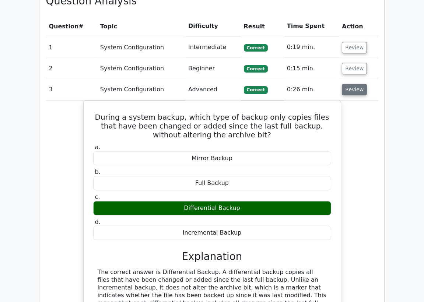
click at [350, 90] on button "Review" at bounding box center [353, 89] width 25 height 11
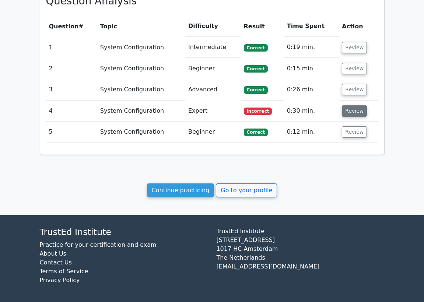
click at [352, 110] on button "Review" at bounding box center [353, 110] width 25 height 11
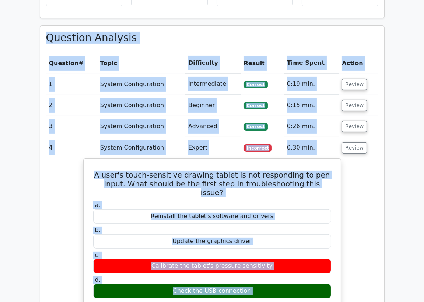
scroll to position [293, 0]
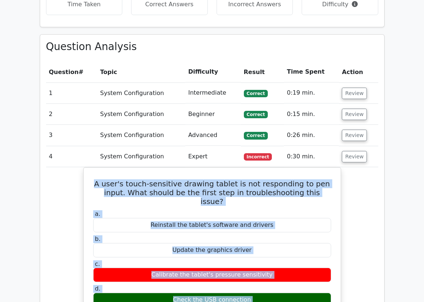
drag, startPoint x: 312, startPoint y: 237, endPoint x: 82, endPoint y: 176, distance: 237.8
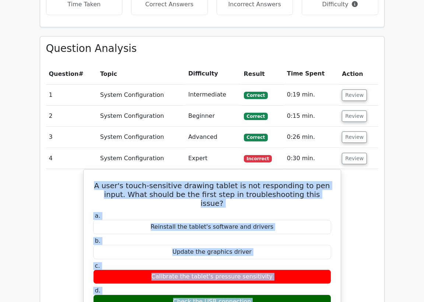
copy div "A user's touch-sensitive drawing tablet is not responding to pen input. What sh…"
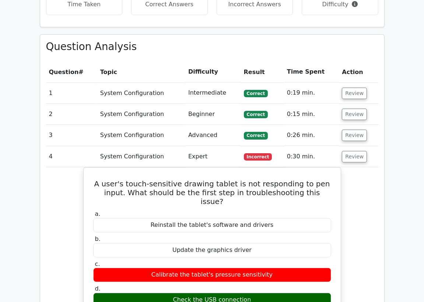
click at [350, 158] on button "Review" at bounding box center [353, 156] width 25 height 11
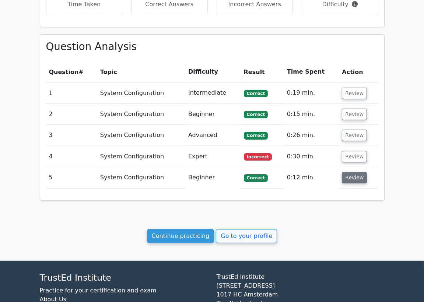
click at [351, 177] on button "Review" at bounding box center [353, 177] width 25 height 11
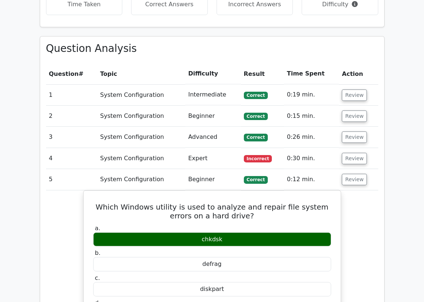
click at [400, 216] on main "Your Test Results CompTIA A+ - System Configuration 80% Your Score Keep practic…" at bounding box center [212, 183] width 424 height 905
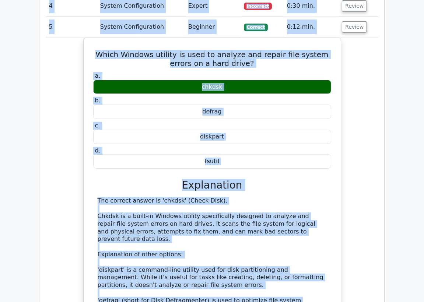
scroll to position [425, 0]
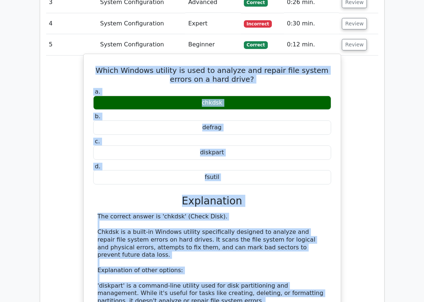
drag, startPoint x: 125, startPoint y: 252, endPoint x: 88, endPoint y: 65, distance: 190.6
click at [88, 65] on div "Which Windows utility is used to analyze and repair file system errors on a har…" at bounding box center [211, 229] width 251 height 344
copy div "Which Windows utility is used to analyze and repair file system errors on a har…"
